Goal: Entertainment & Leisure: Consume media (video, audio)

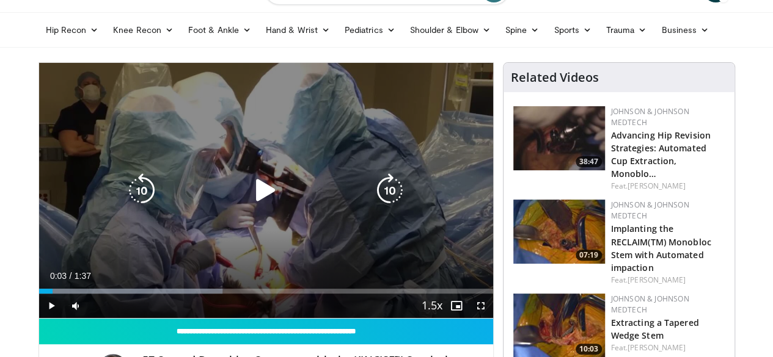
click at [249, 203] on icon "Video Player" at bounding box center [266, 190] width 34 height 34
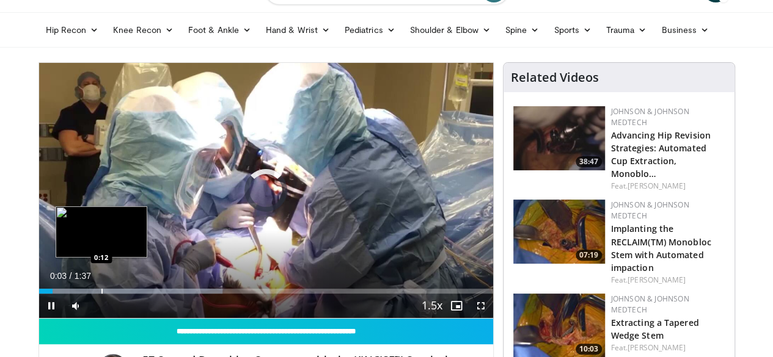
click at [101, 294] on div "Progress Bar" at bounding box center [101, 291] width 1 height 5
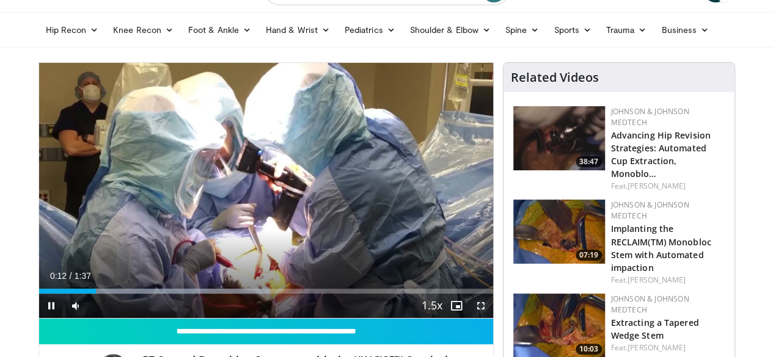
click at [491, 318] on span "Video Player" at bounding box center [480, 306] width 24 height 24
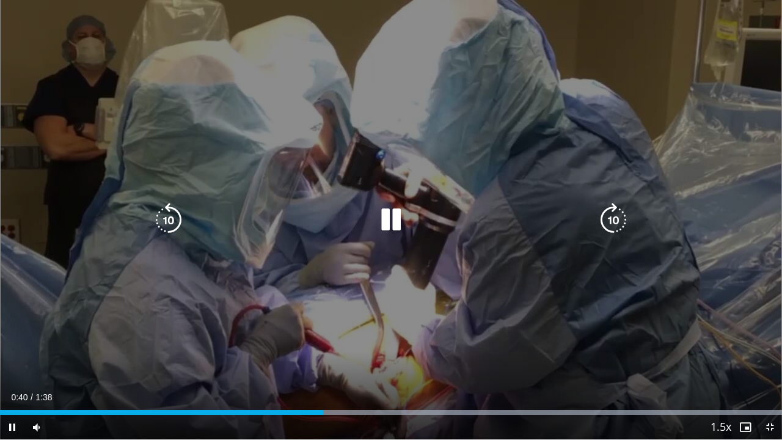
click at [392, 220] on icon "Video Player" at bounding box center [391, 220] width 34 height 34
click at [382, 223] on icon "Video Player" at bounding box center [391, 220] width 34 height 34
click at [631, 280] on div "10 seconds Tap to unmute" at bounding box center [391, 219] width 782 height 439
click at [391, 214] on icon "Video Player" at bounding box center [391, 220] width 34 height 34
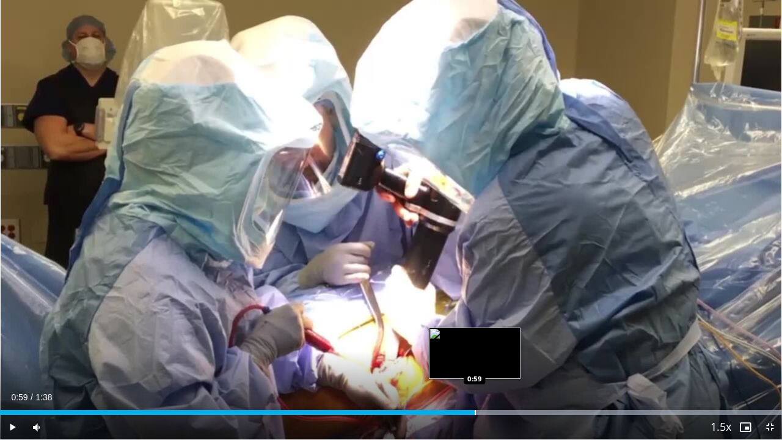
click at [475, 357] on div "Progress Bar" at bounding box center [475, 412] width 1 height 5
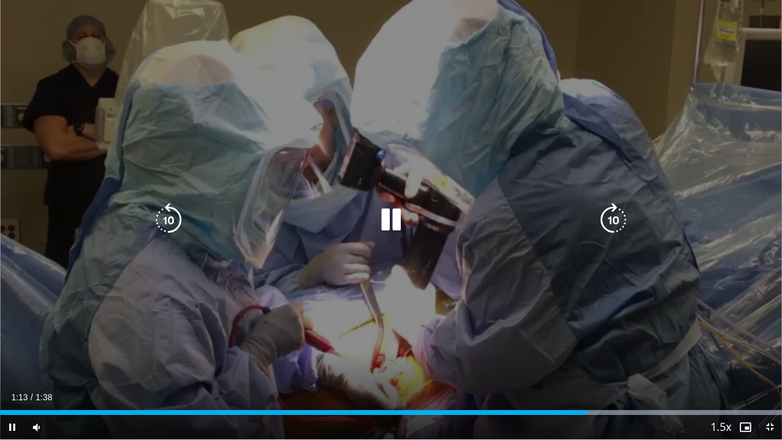
click at [393, 217] on icon "Video Player" at bounding box center [391, 220] width 34 height 34
click at [388, 44] on div "10 seconds Tap to unmute" at bounding box center [391, 219] width 782 height 439
click at [390, 216] on icon "Video Player" at bounding box center [391, 220] width 34 height 34
